Goal: Find specific page/section: Find specific page/section

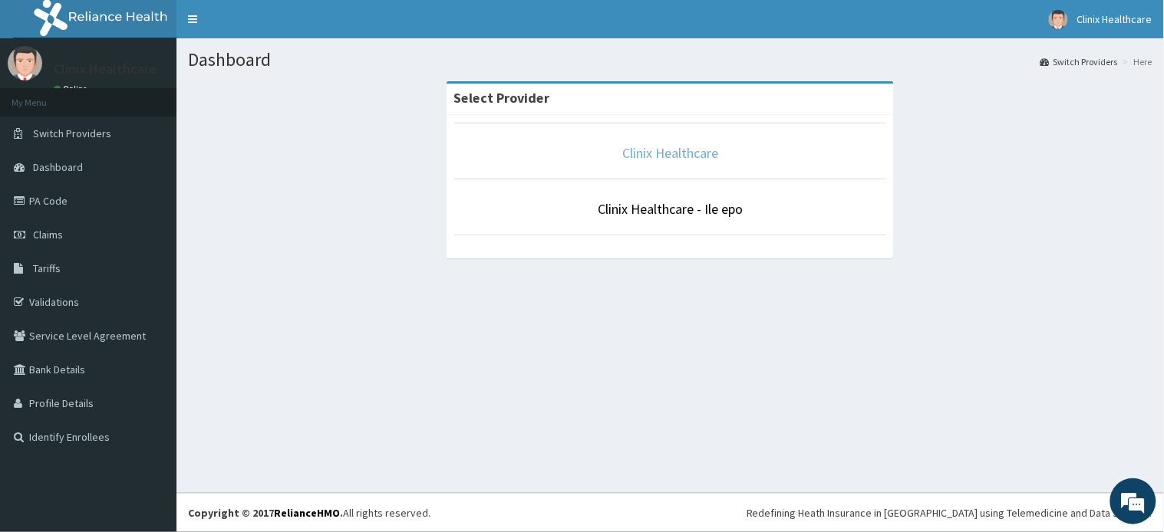
click at [660, 156] on link "Clinix Healthcare" at bounding box center [670, 153] width 96 height 18
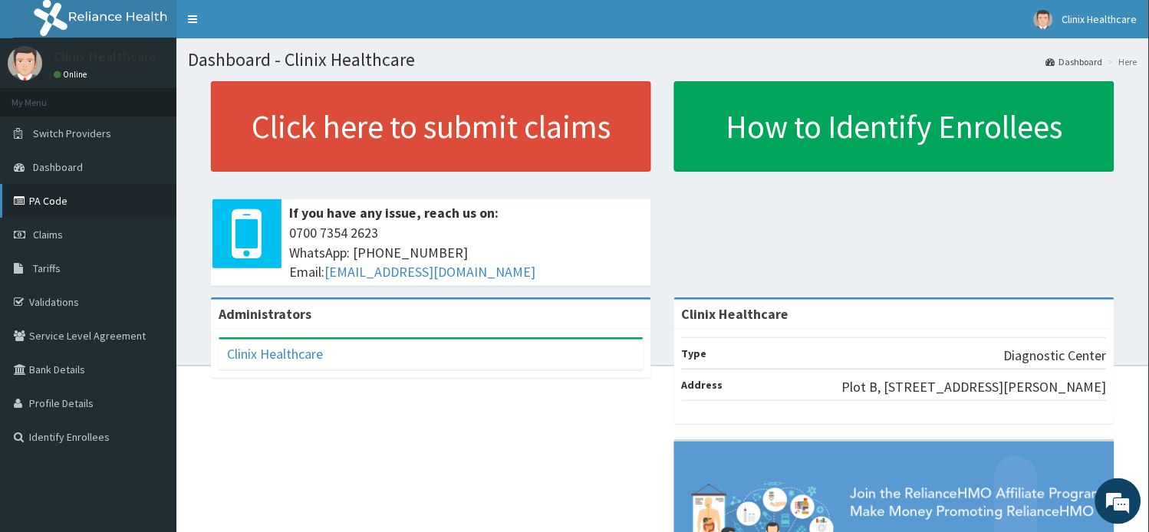
click at [56, 202] on link "PA Code" at bounding box center [88, 201] width 176 height 34
